Goal: Information Seeking & Learning: Learn about a topic

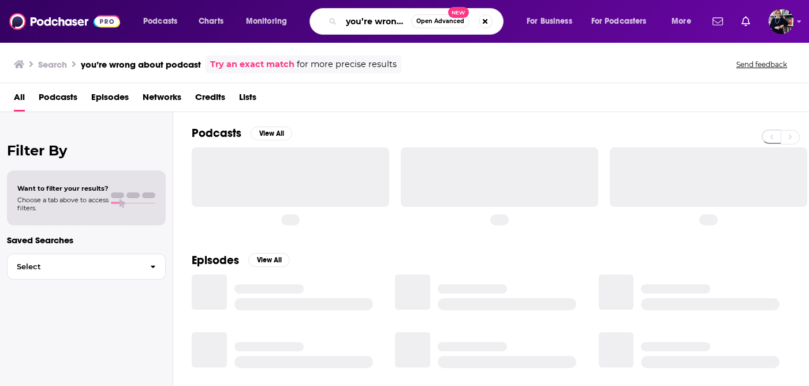
click at [367, 18] on input "you’re wrong about podcast" at bounding box center [376, 21] width 70 height 18
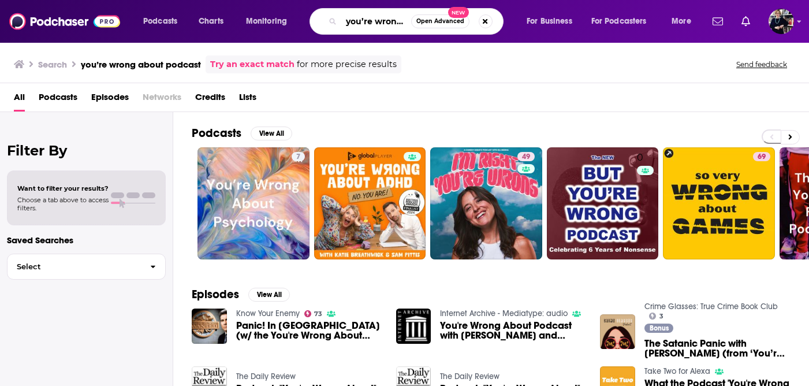
click at [367, 18] on input "you’re wrong about podcast" at bounding box center [376, 21] width 70 height 18
paste input "Chatter on Books"
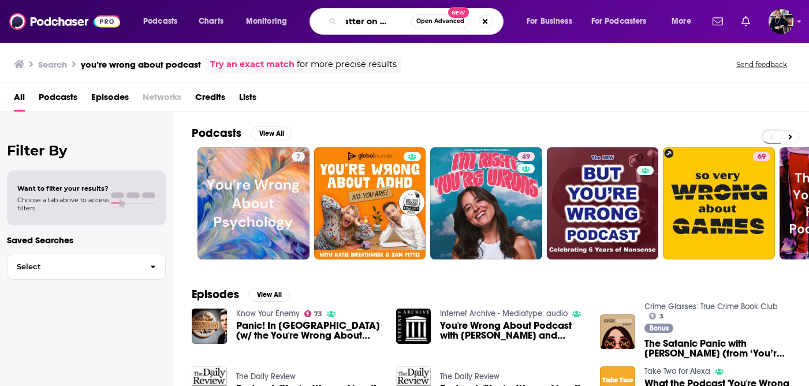
type input "Chatter on Books"
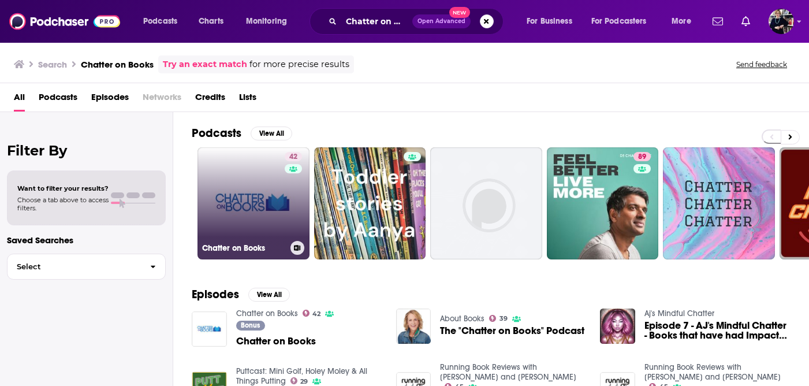
click at [269, 177] on link "42 Chatter on Books" at bounding box center [254, 203] width 112 height 112
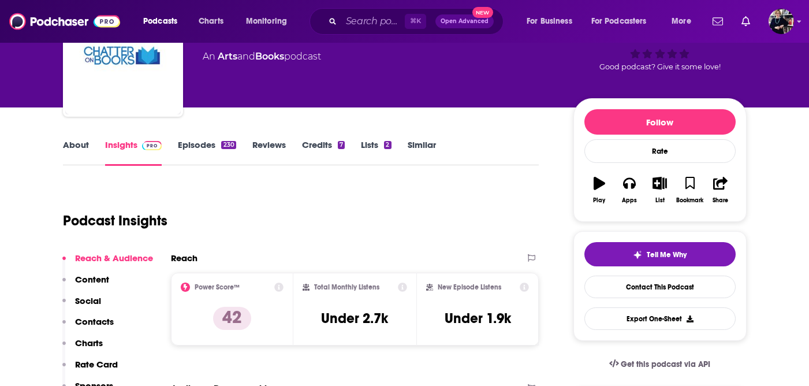
scroll to position [81, 0]
